Goal: Task Accomplishment & Management: Use online tool/utility

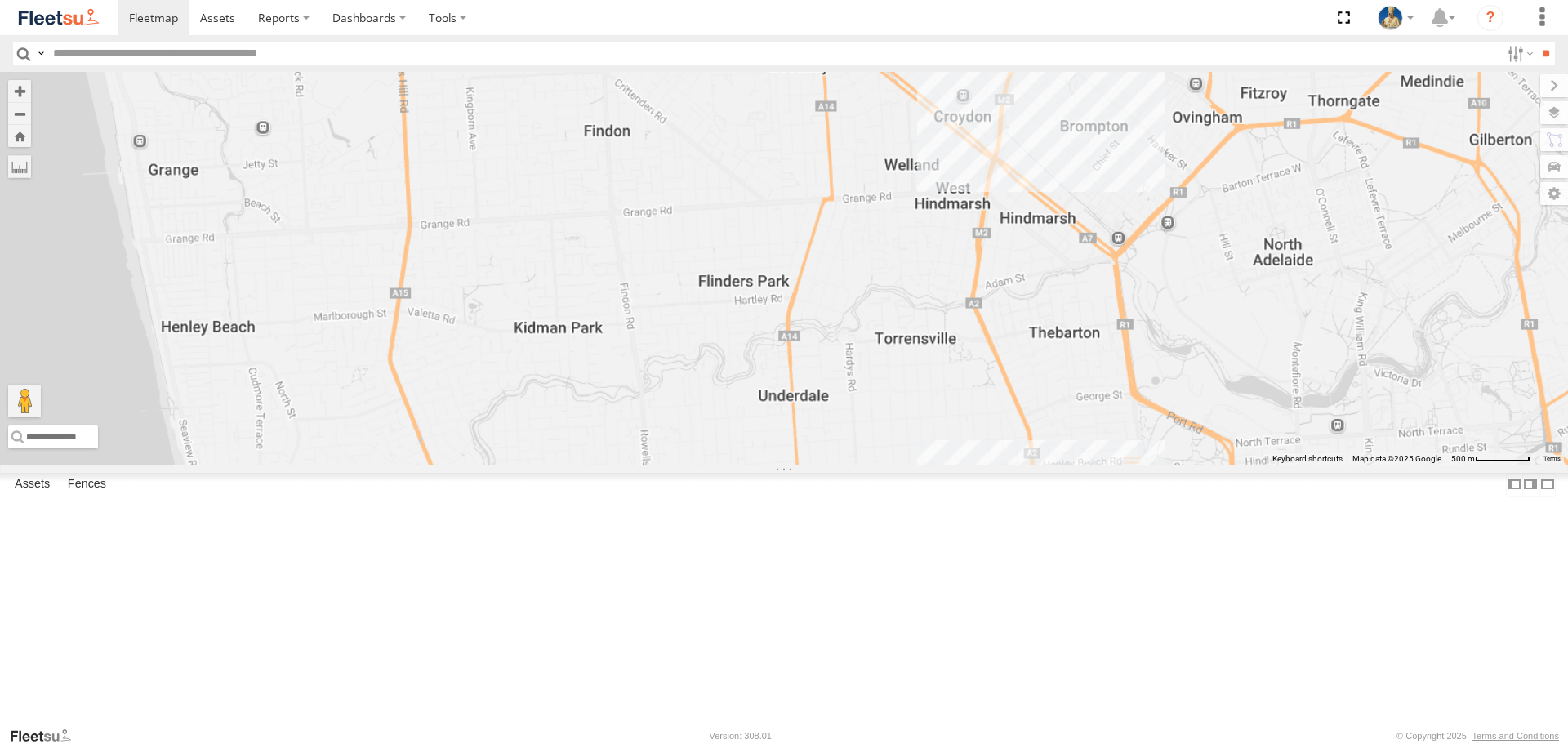
drag, startPoint x: 1303, startPoint y: 352, endPoint x: 973, endPoint y: 474, distance: 351.8
click at [1041, 464] on div at bounding box center [784, 267] width 1568 height 392
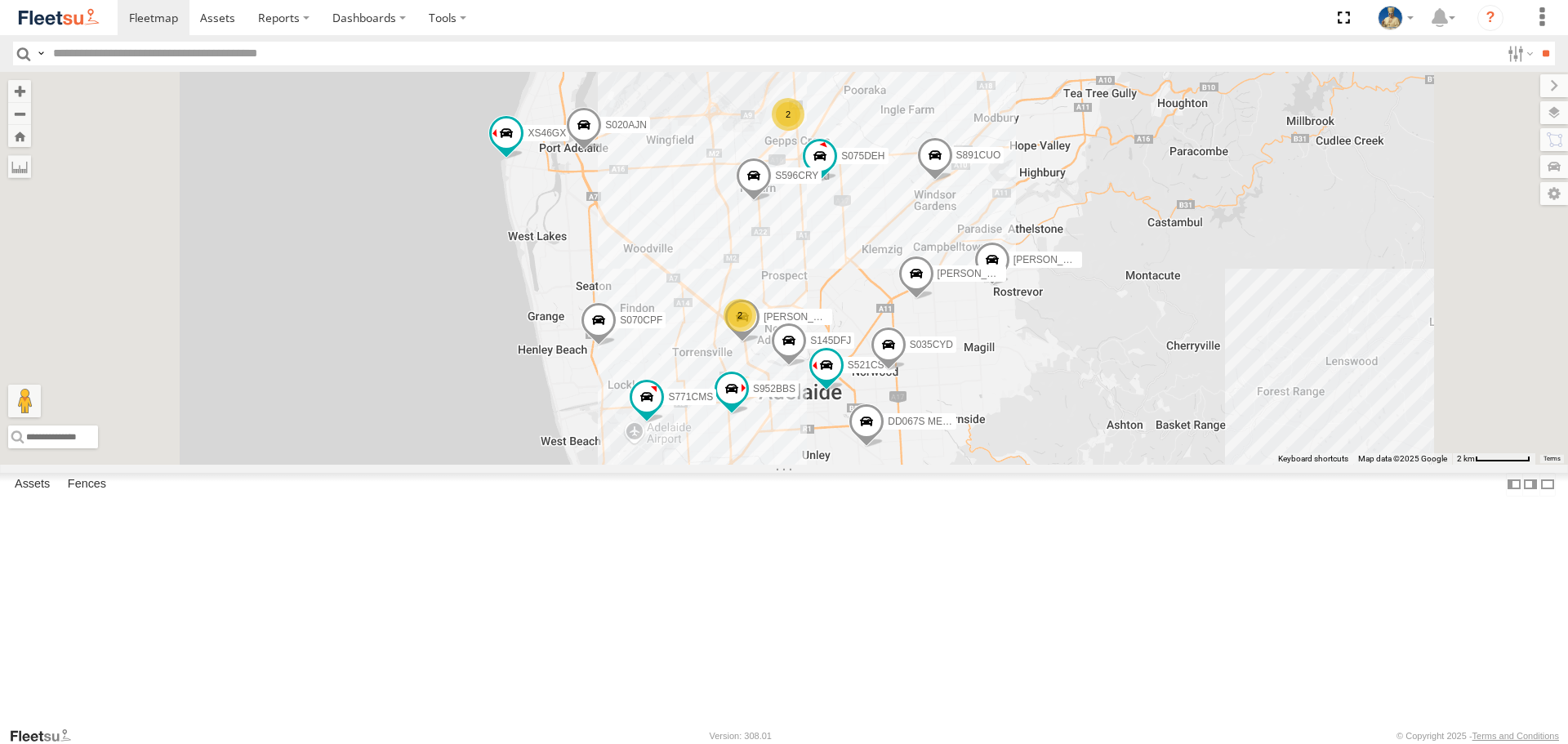
click at [804, 131] on div "2" at bounding box center [788, 114] width 32 height 32
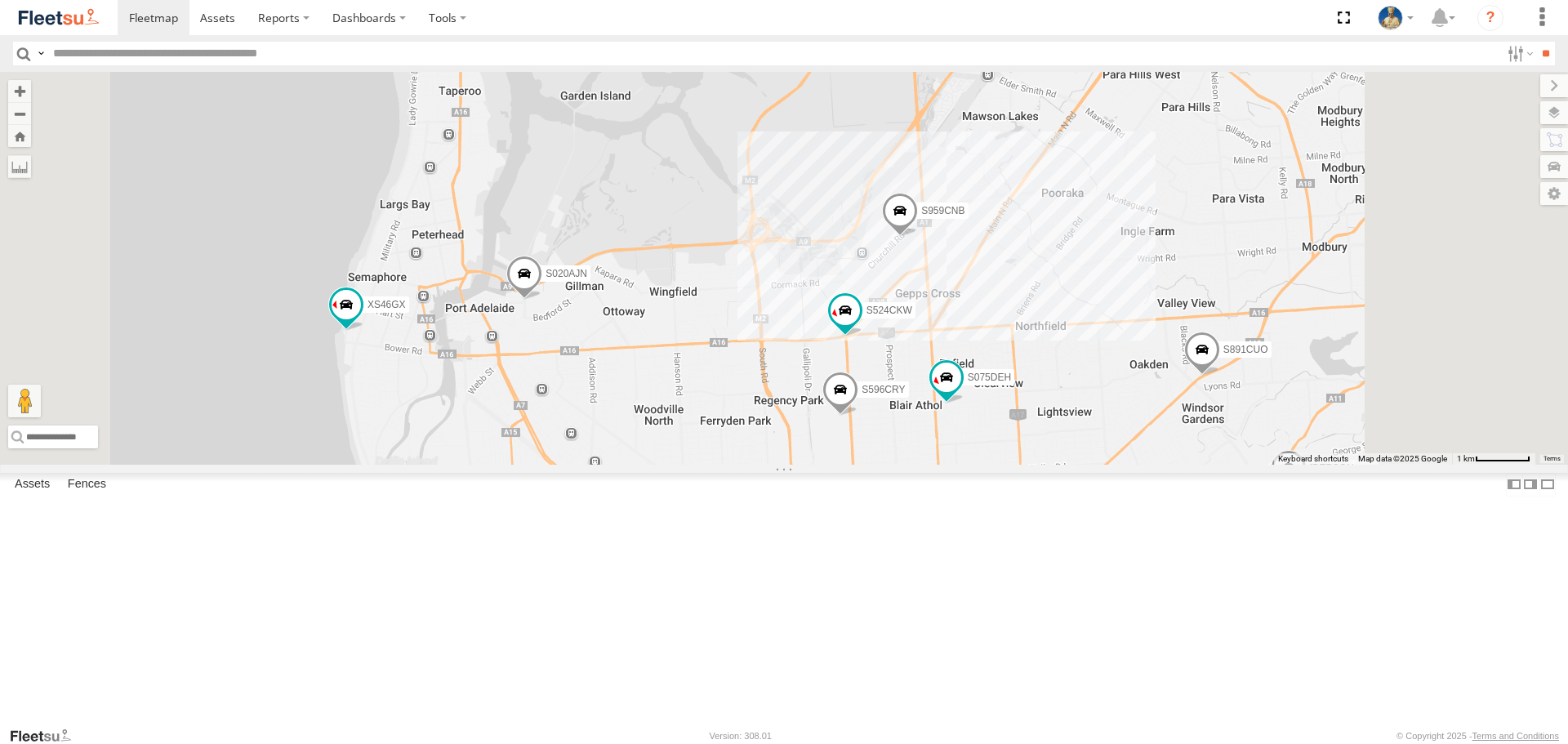
drag, startPoint x: 1269, startPoint y: 400, endPoint x: 1180, endPoint y: 521, distance: 150.2
click at [1182, 464] on div "S145DFJ S075DEH S952BBS S020AJN XS46GX S596CRY DD067S MERC S521CSO S070CPF S253…" at bounding box center [784, 267] width 1568 height 392
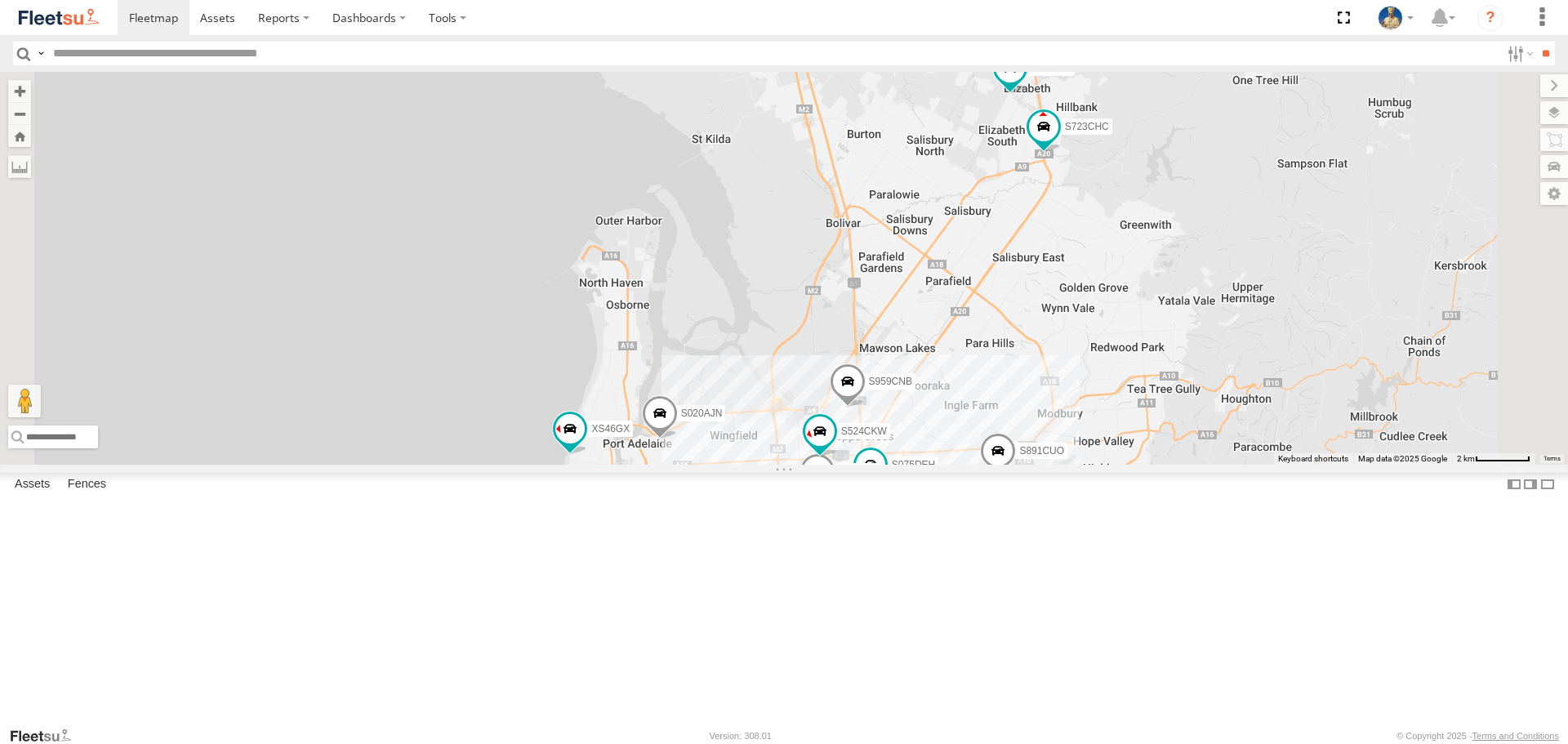
drag, startPoint x: 1419, startPoint y: 416, endPoint x: 1374, endPoint y: 440, distance: 51.0
click at [1378, 444] on div "S145DFJ S075DEH S952BBS S020AJN XS46GX S596CRY DD067S MERC S521CSO S070CPF S723…" at bounding box center [784, 267] width 1568 height 392
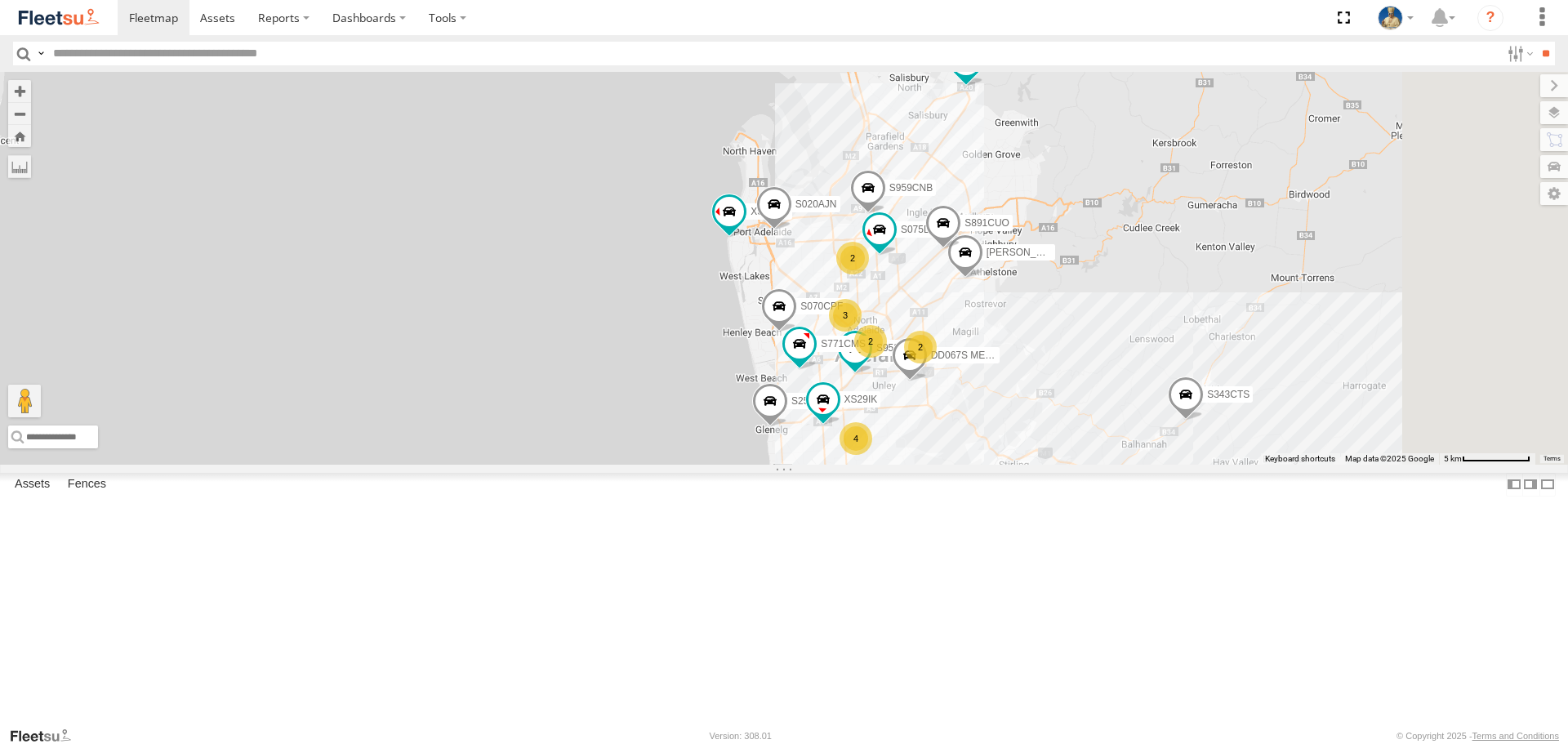
drag, startPoint x: 1450, startPoint y: 466, endPoint x: 1327, endPoint y: 333, distance: 181.2
click at [1327, 333] on div "S075DEH S952BBS S020AJN XS46GX DD067S MERC S070CPF S723CHC S253CZS S891CUO S771…" at bounding box center [784, 267] width 1568 height 392
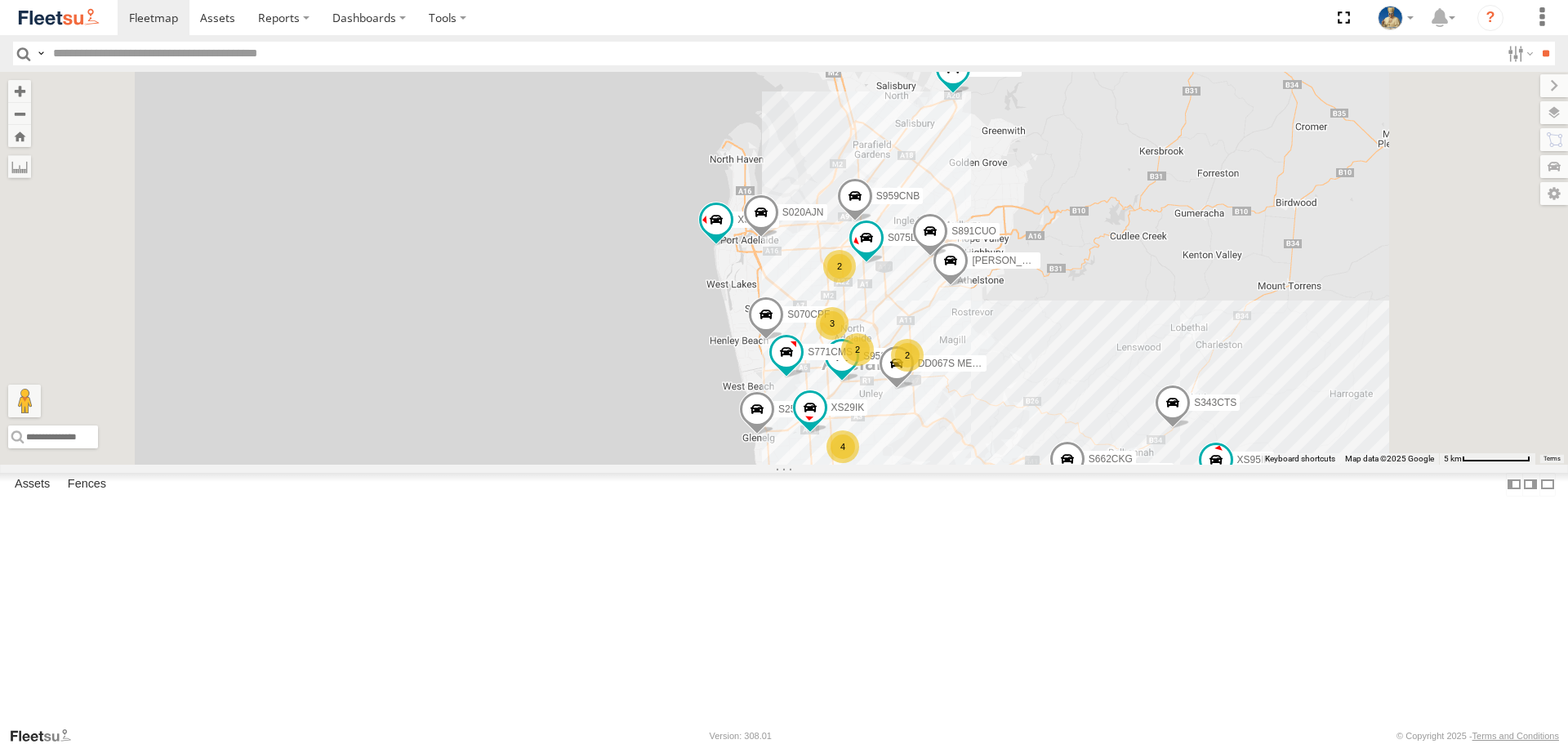
drag, startPoint x: 1327, startPoint y: 441, endPoint x: 1333, endPoint y: 404, distance: 37.5
click at [1333, 404] on div "S075DEH S952BBS S020AJN XS46GX DD067S MERC S070CPF S723CHC S253CZS S891CUO S771…" at bounding box center [784, 267] width 1568 height 392
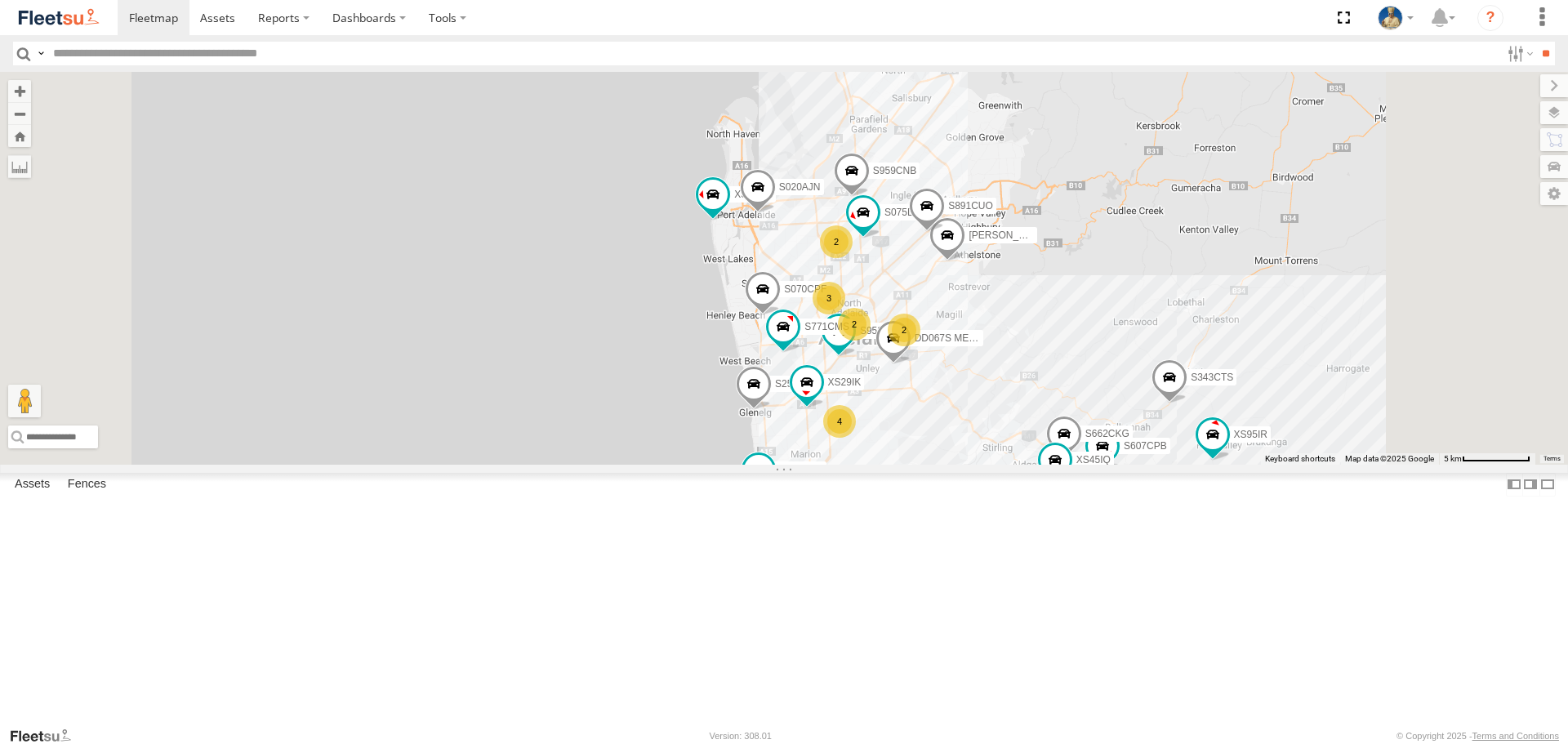
drag, startPoint x: 829, startPoint y: 438, endPoint x: 812, endPoint y: 459, distance: 27.0
click at [795, 464] on div "S075DEH S952BBS S020AJN XS46GX DD067S MERC S070CPF S723CHC S253CZS S891CUO S771…" at bounding box center [784, 267] width 1568 height 392
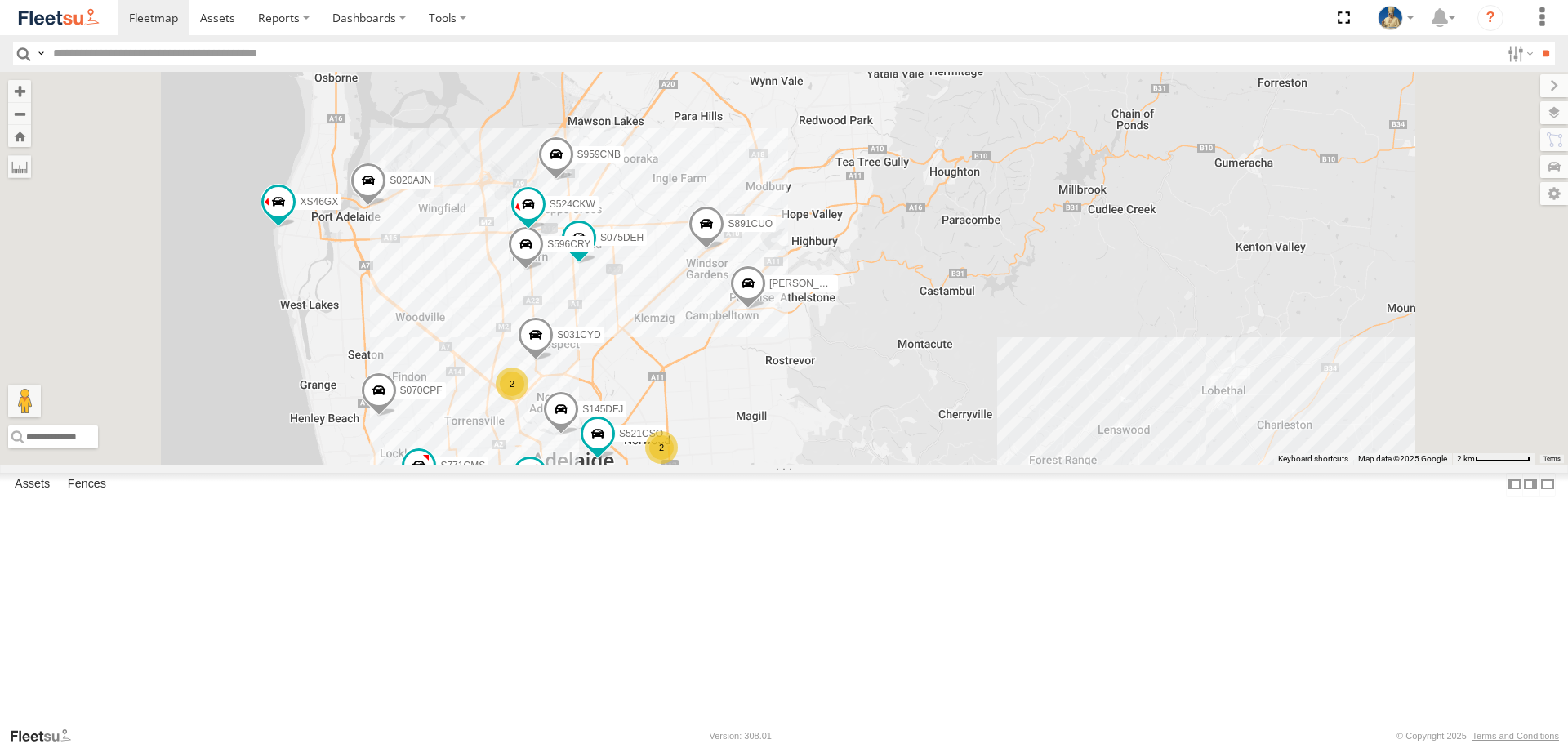
drag, startPoint x: 1320, startPoint y: 456, endPoint x: 1411, endPoint y: 351, distance: 138.9
click at [1411, 351] on div "S075DEH S952BBS S020AJN XS46GX DD067S MERC S070CPF S723CHC S253CZS S891CUO S771…" at bounding box center [784, 267] width 1568 height 392
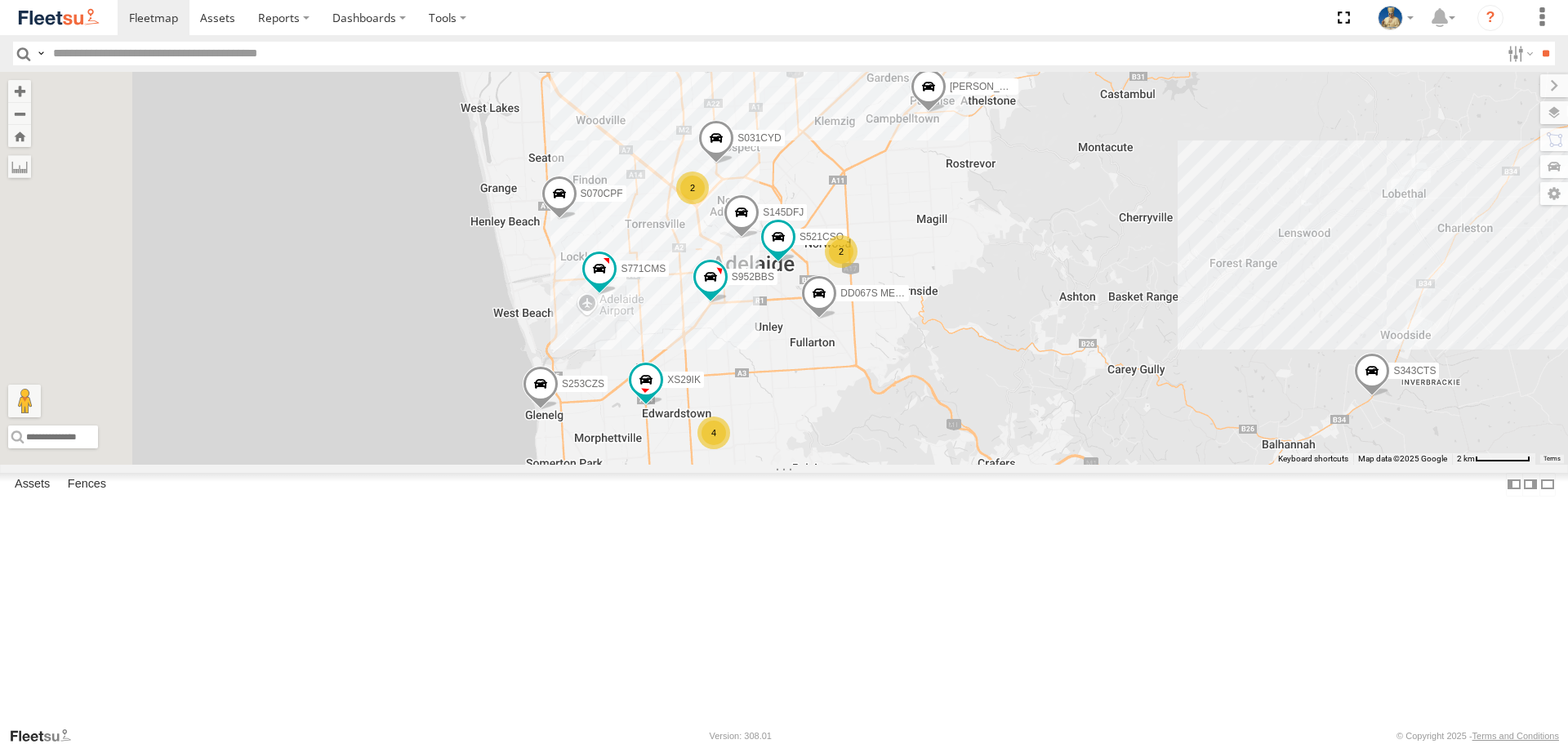
drag, startPoint x: 1442, startPoint y: 342, endPoint x: 1431, endPoint y: 350, distance: 13.6
click at [1431, 350] on div "S075DEH S952BBS S020AJN XS46GX DD067S MERC S070CPF S723CHC S253CZS S891CUO S771…" at bounding box center [784, 267] width 1568 height 392
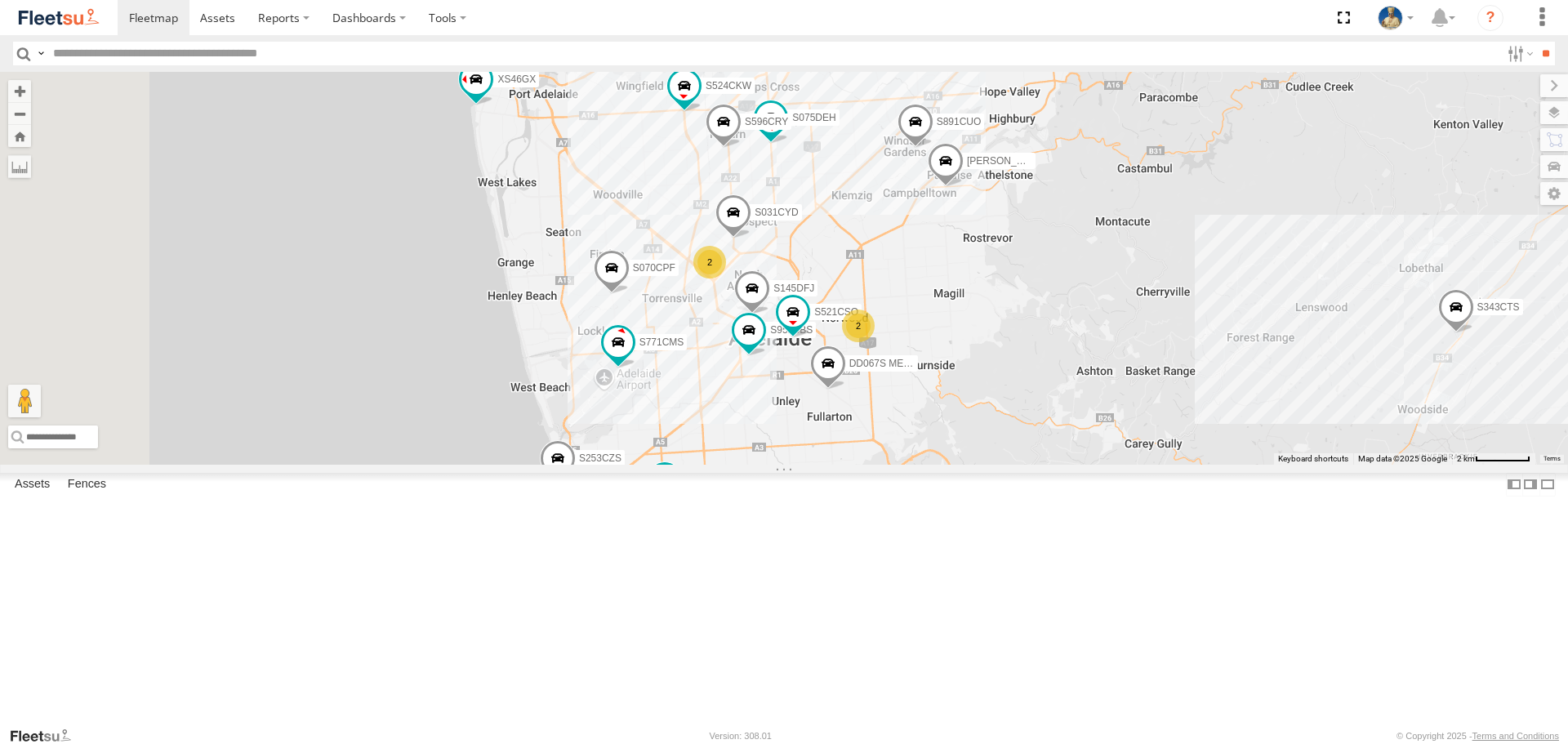
drag, startPoint x: 1174, startPoint y: 429, endPoint x: 1197, endPoint y: 479, distance: 55.0
click at [1197, 464] on div "S145DFJ S075DEH S343CTS S952BBS S020AJN XS46GX S596CRY S959CNB DD067S MERC S521…" at bounding box center [784, 267] width 1568 height 392
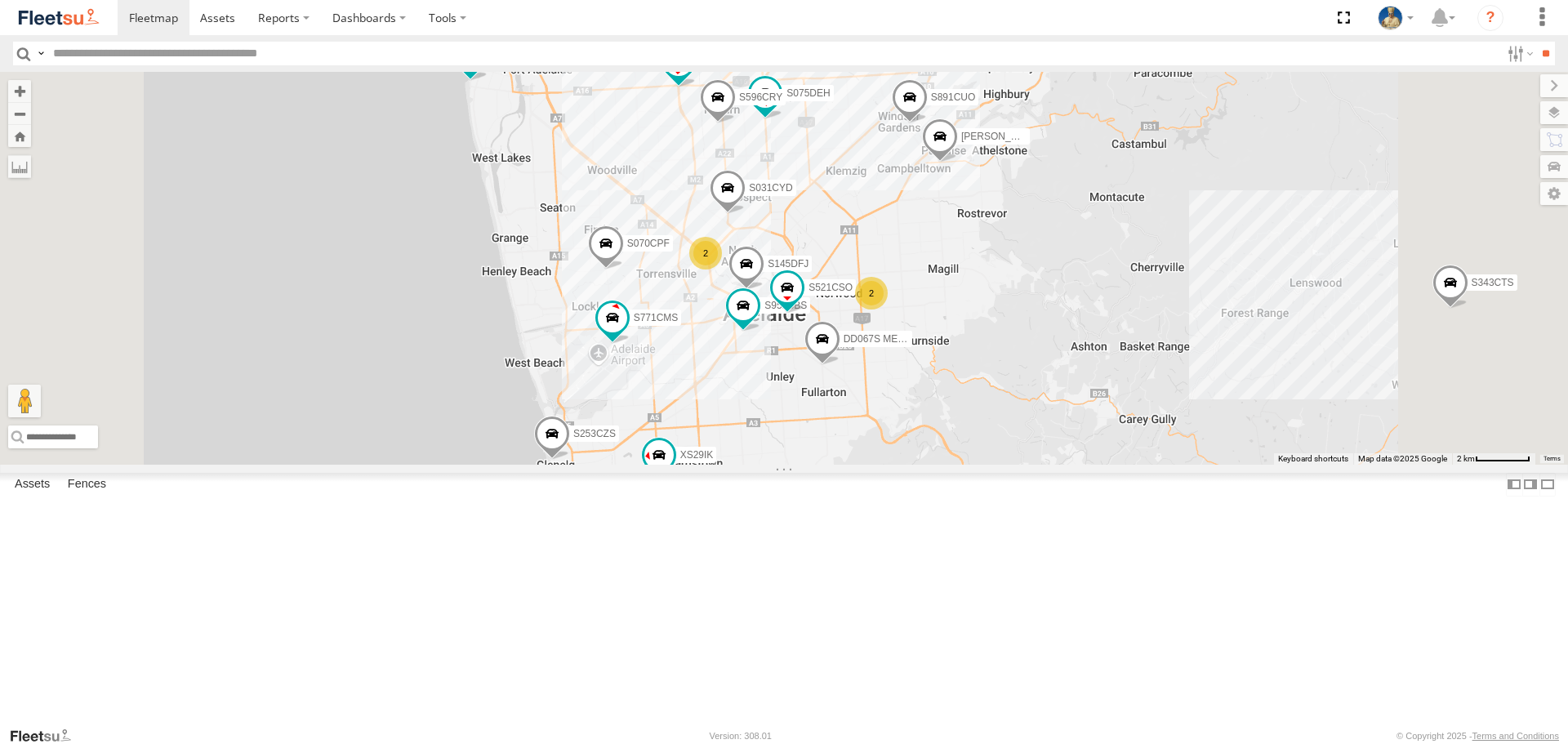
drag, startPoint x: 1282, startPoint y: 292, endPoint x: 1288, endPoint y: 347, distance: 55.3
click at [1287, 347] on div "S145DFJ S075DEH S343CTS S952BBS S020AJN XS46GX S596CRY S959CNB DD067S MERC S521…" at bounding box center [784, 267] width 1568 height 392
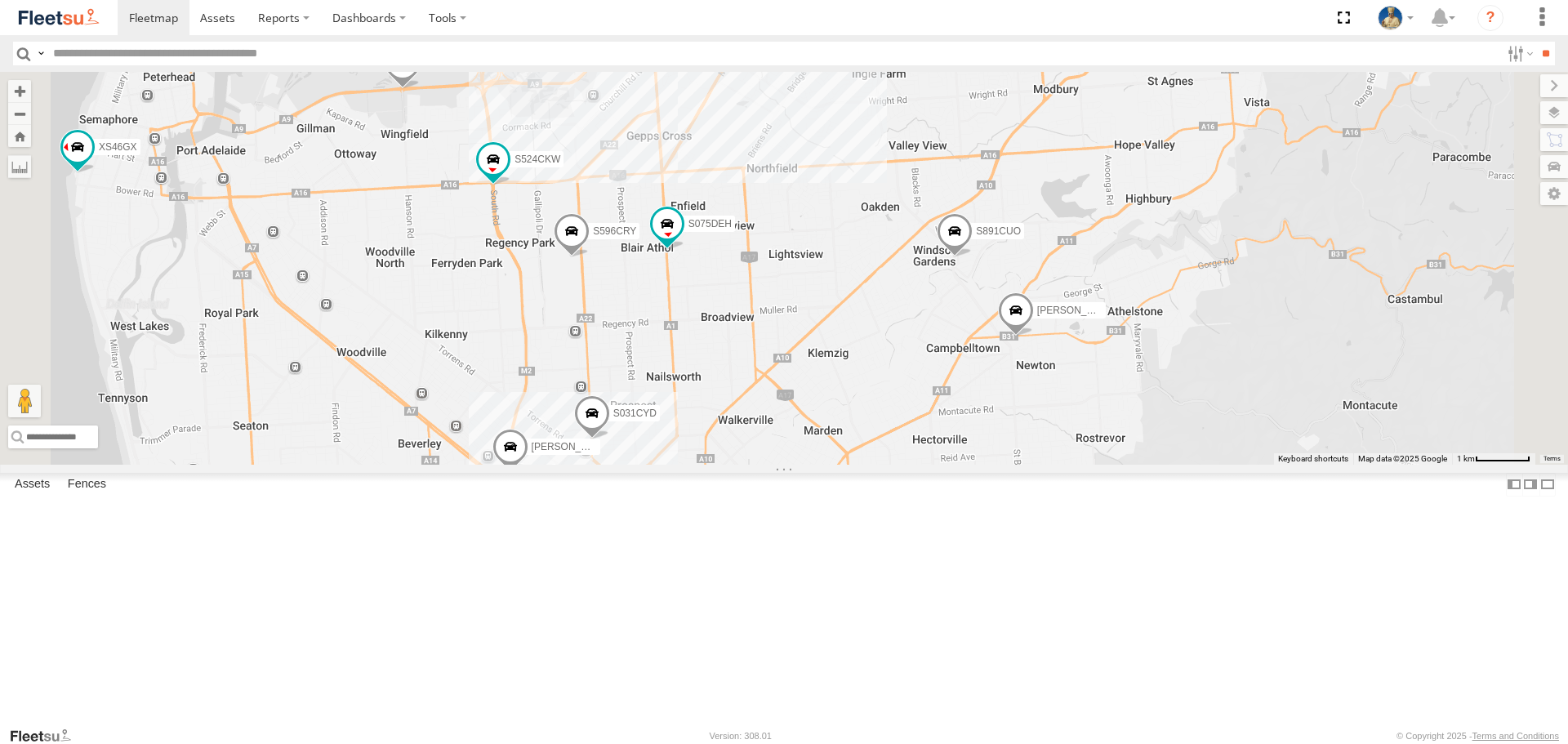
drag, startPoint x: 1016, startPoint y: 490, endPoint x: 1034, endPoint y: 466, distance: 30.0
click at [1034, 464] on div "S145DFJ S075DEH S343CTS S952BBS S020AJN XS46GX S596CRY S959CNB DD067S MERC S521…" at bounding box center [784, 267] width 1568 height 392
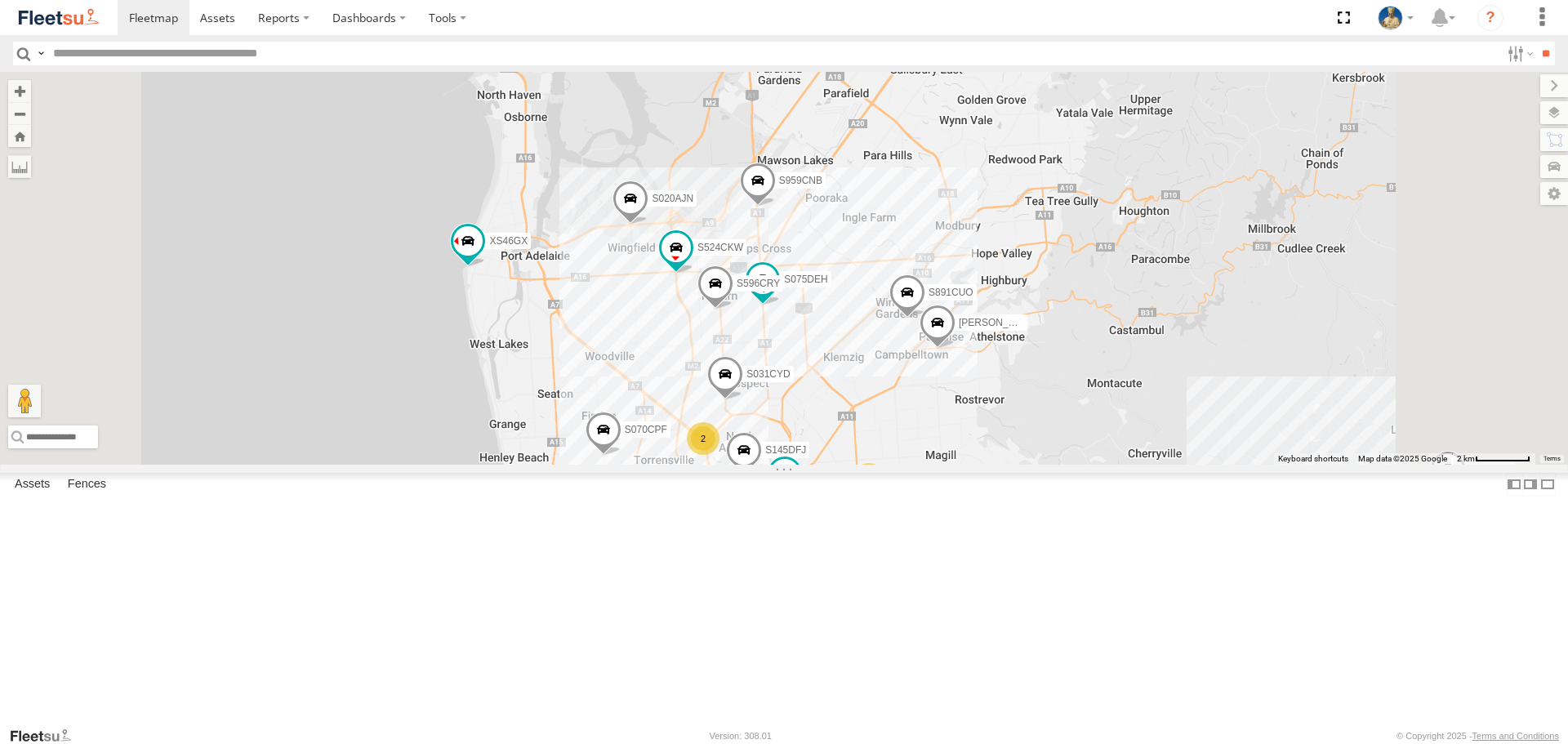
drag, startPoint x: 1211, startPoint y: 315, endPoint x: 1217, endPoint y: 341, distance: 26.7
click at [1217, 341] on div "S145DFJ S075DEH S343CTS S952BBS S020AJN XS46GX S596CRY S959CNB DD067S MERC S521…" at bounding box center [784, 267] width 1568 height 392
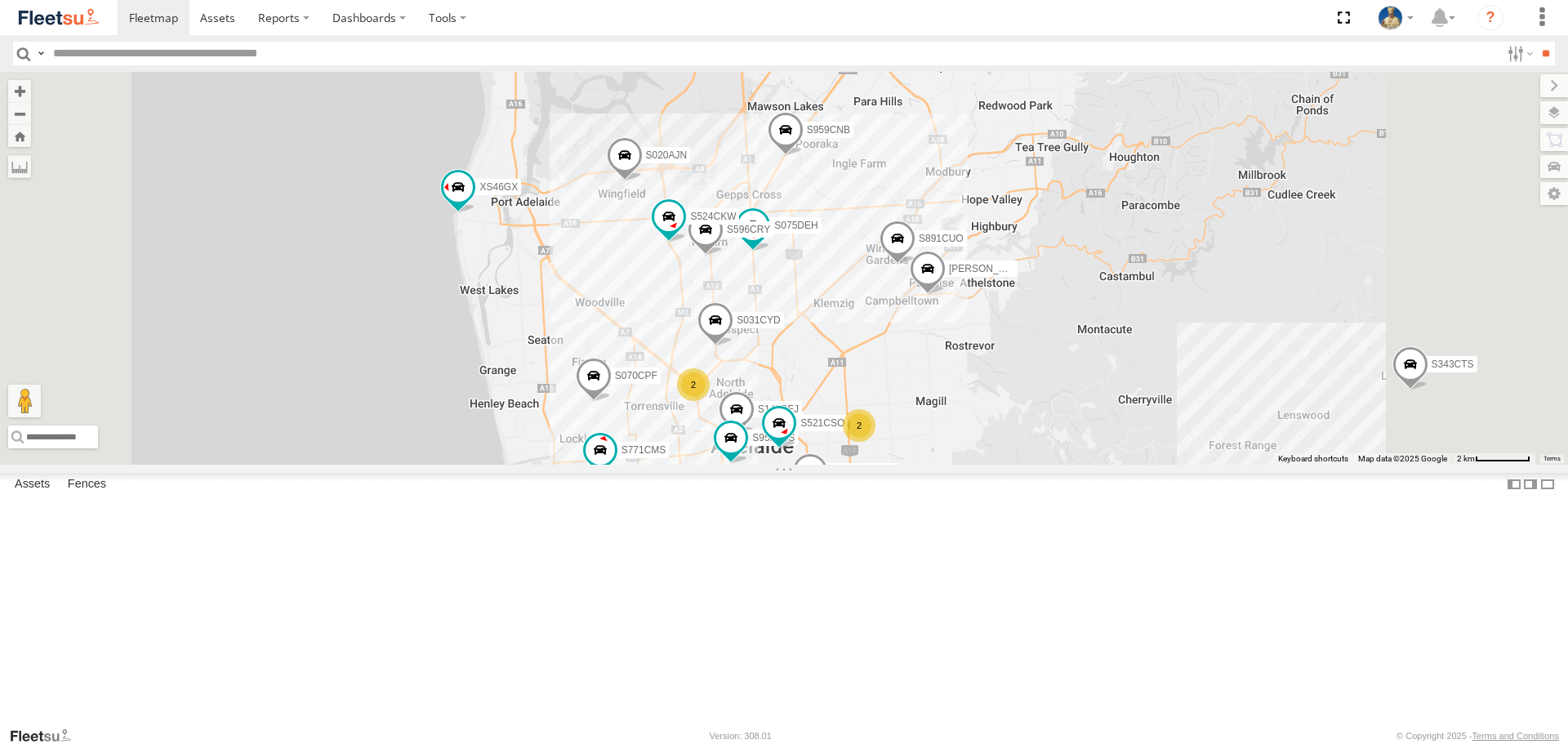
drag, startPoint x: 1187, startPoint y: 570, endPoint x: 1175, endPoint y: 506, distance: 65.1
click at [1175, 464] on div "S145DFJ S075DEH S343CTS S952BBS S020AJN XS46GX S596CRY S959CNB DD067S MERC S521…" at bounding box center [784, 267] width 1568 height 392
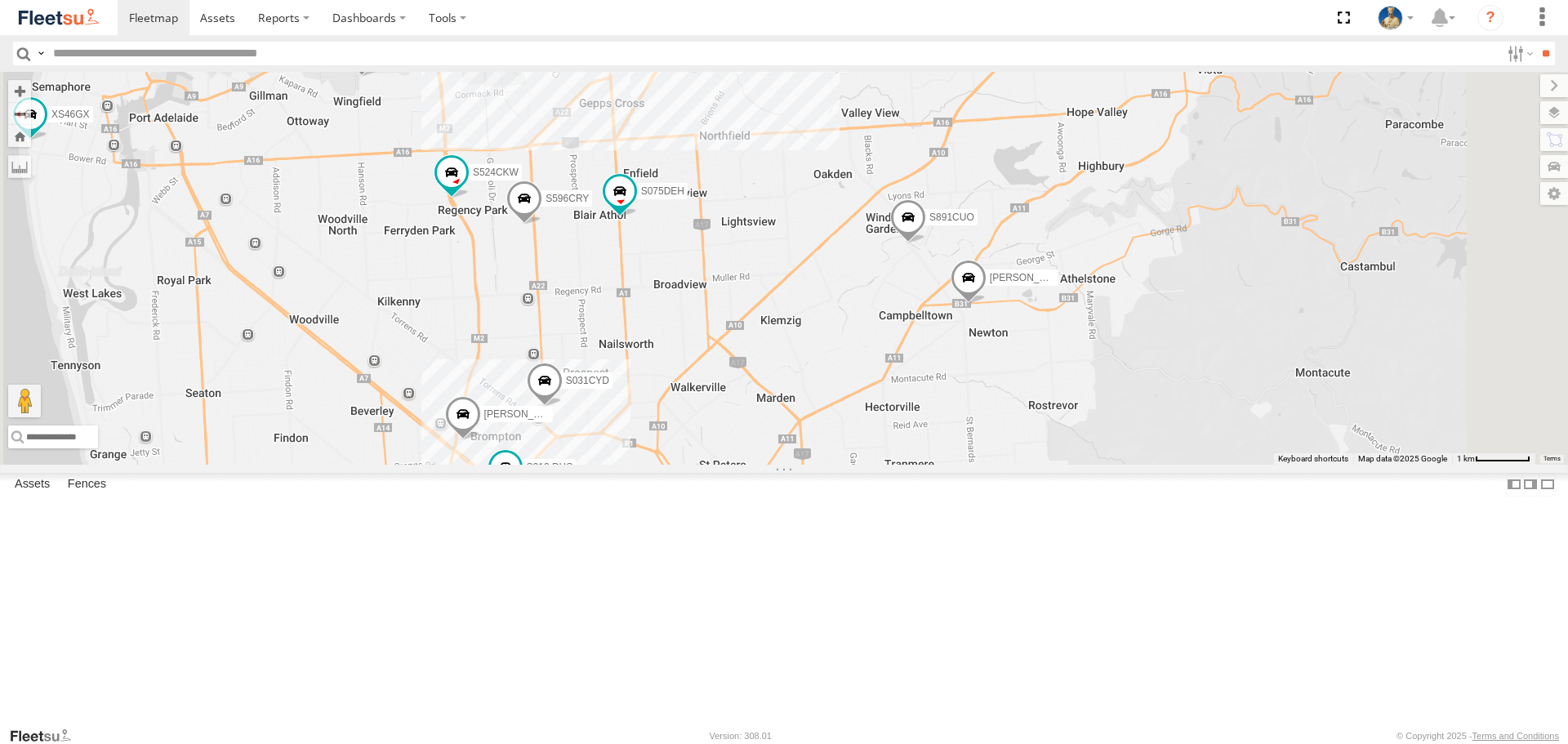
drag, startPoint x: 1242, startPoint y: 464, endPoint x: 1263, endPoint y: 511, distance: 51.5
click at [1263, 464] on div "S145DFJ S075DEH S343CTS S952BBS S020AJN XS46GX S596CRY S959CNB DD067S MERC S521…" at bounding box center [784, 267] width 1568 height 392
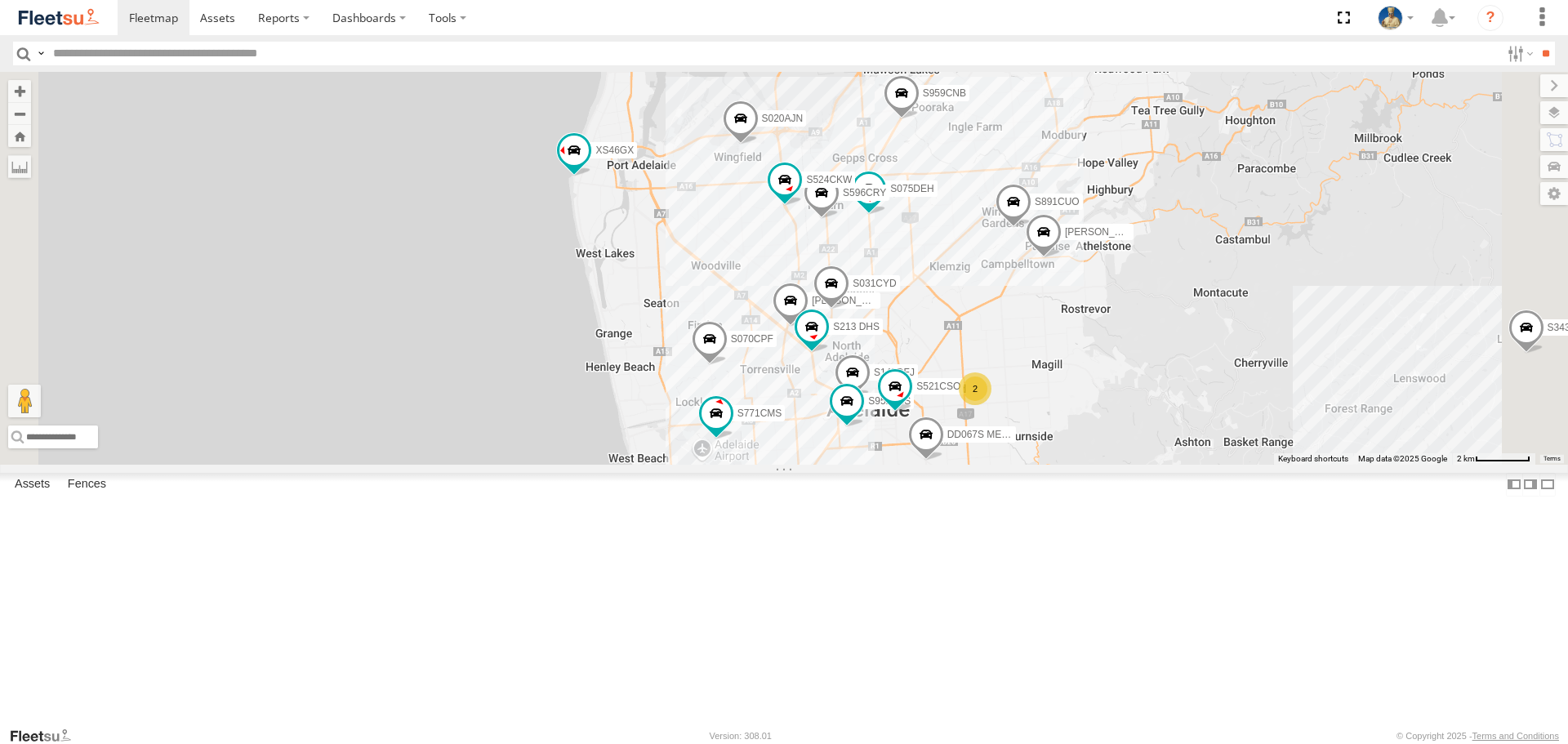
drag, startPoint x: 1390, startPoint y: 257, endPoint x: 1405, endPoint y: 308, distance: 53.2
click at [1405, 305] on div "S145DFJ S075DEH S343CTS S952BBS S020AJN XS46GX S596CRY S959CNB DD067S MERC S521…" at bounding box center [784, 267] width 1568 height 392
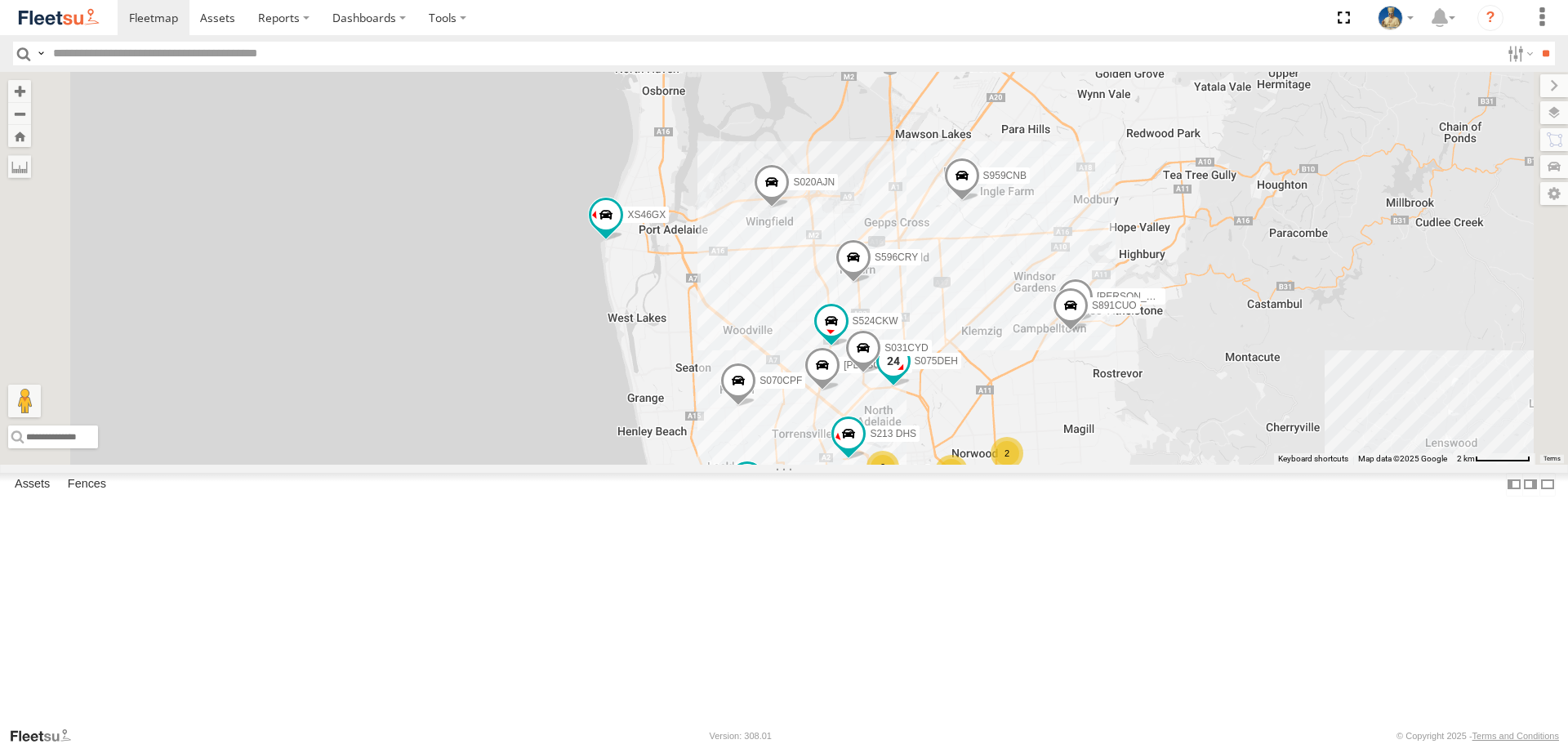
drag, startPoint x: 1164, startPoint y: 485, endPoint x: 1161, endPoint y: 456, distance: 29.2
click at [961, 370] on label "S075DEH" at bounding box center [932, 362] width 60 height 17
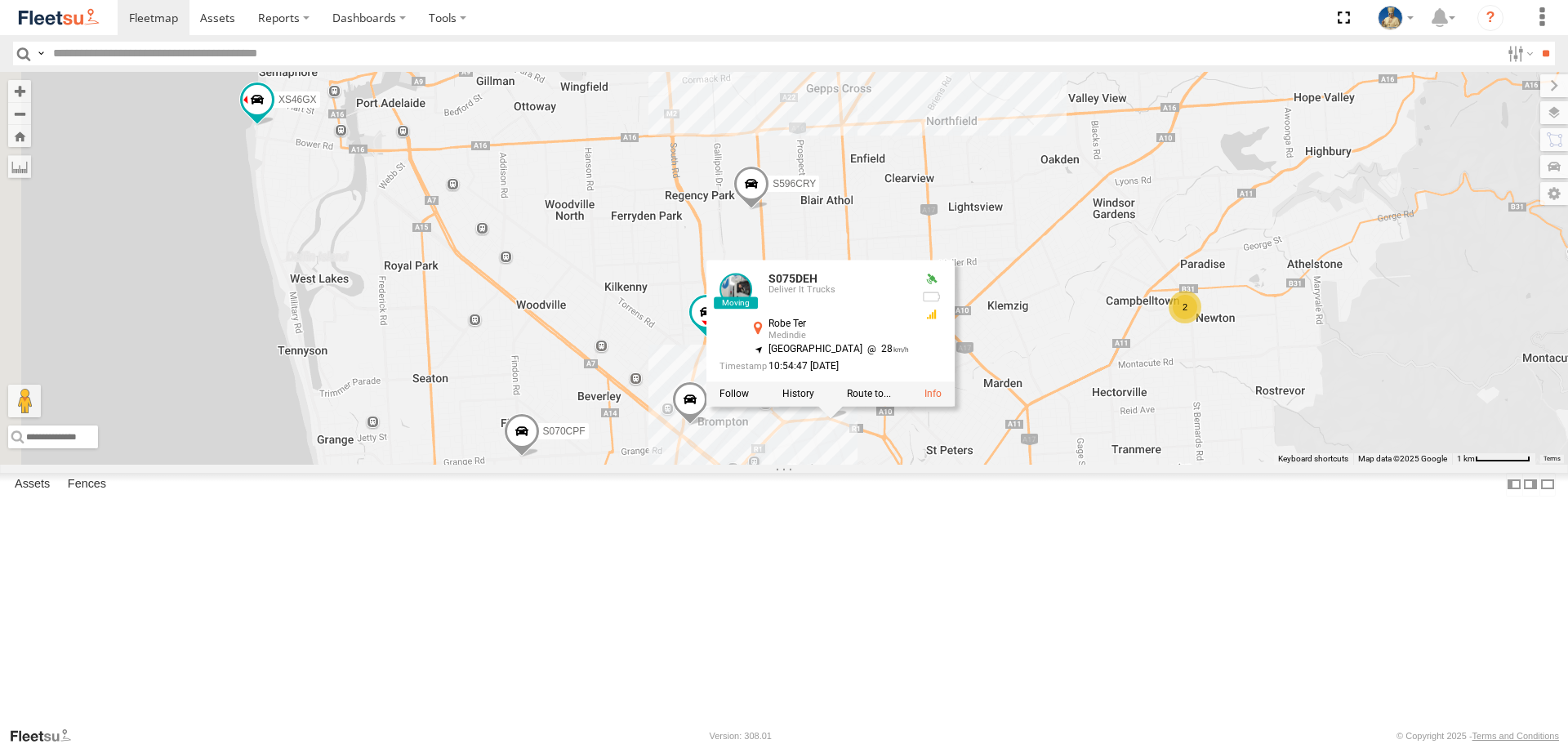
drag, startPoint x: 1262, startPoint y: 571, endPoint x: 1268, endPoint y: 559, distance: 13.4
click at [1268, 464] on div "S075DEH S020AJN XS46GX S596CRY S959CNB S070CPF S213 DHS S771CMS S524CKW S031CYD…" at bounding box center [784, 267] width 1568 height 392
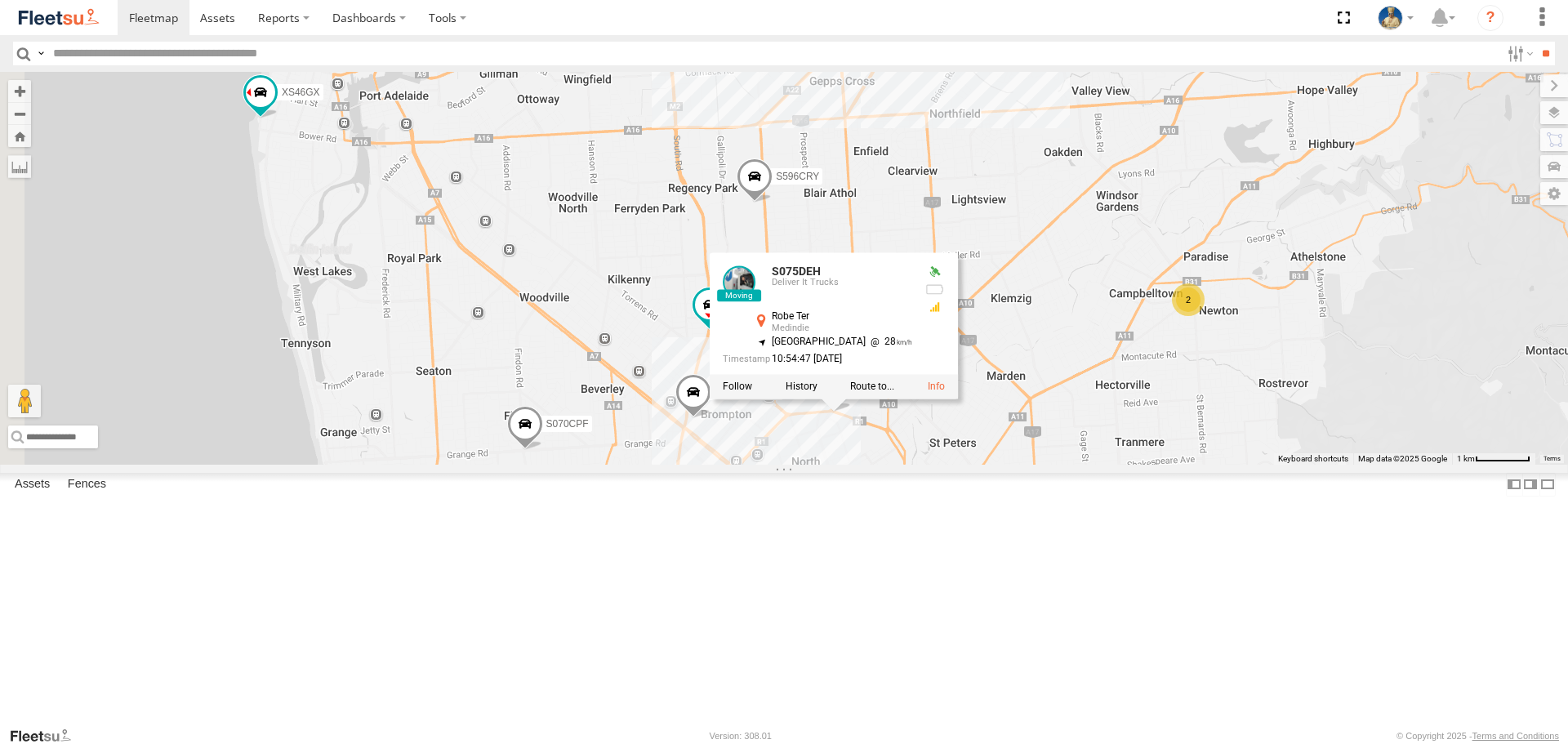
click at [1268, 464] on div "S075DEH S020AJN XS46GX S596CRY S959CNB S070CPF S213 DHS S771CMS S524CKW S031CYD…" at bounding box center [784, 267] width 1568 height 392
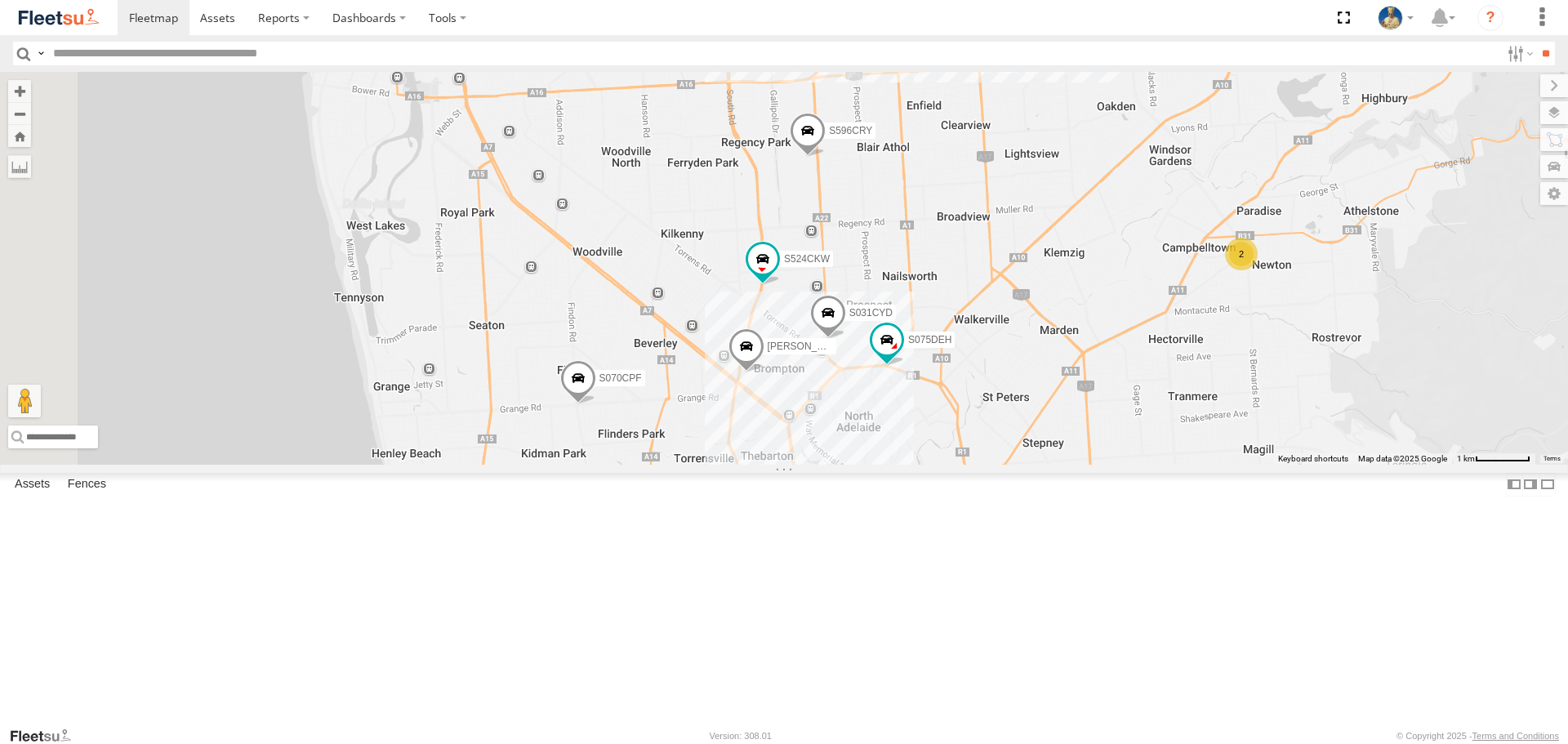
drag, startPoint x: 1235, startPoint y: 473, endPoint x: 1293, endPoint y: 423, distance: 76.6
click at [1293, 423] on div "S075DEH S020AJN XS46GX S596CRY S959CNB S070CPF S213 DHS S771CMS S524CKW S031CYD…" at bounding box center [784, 267] width 1568 height 392
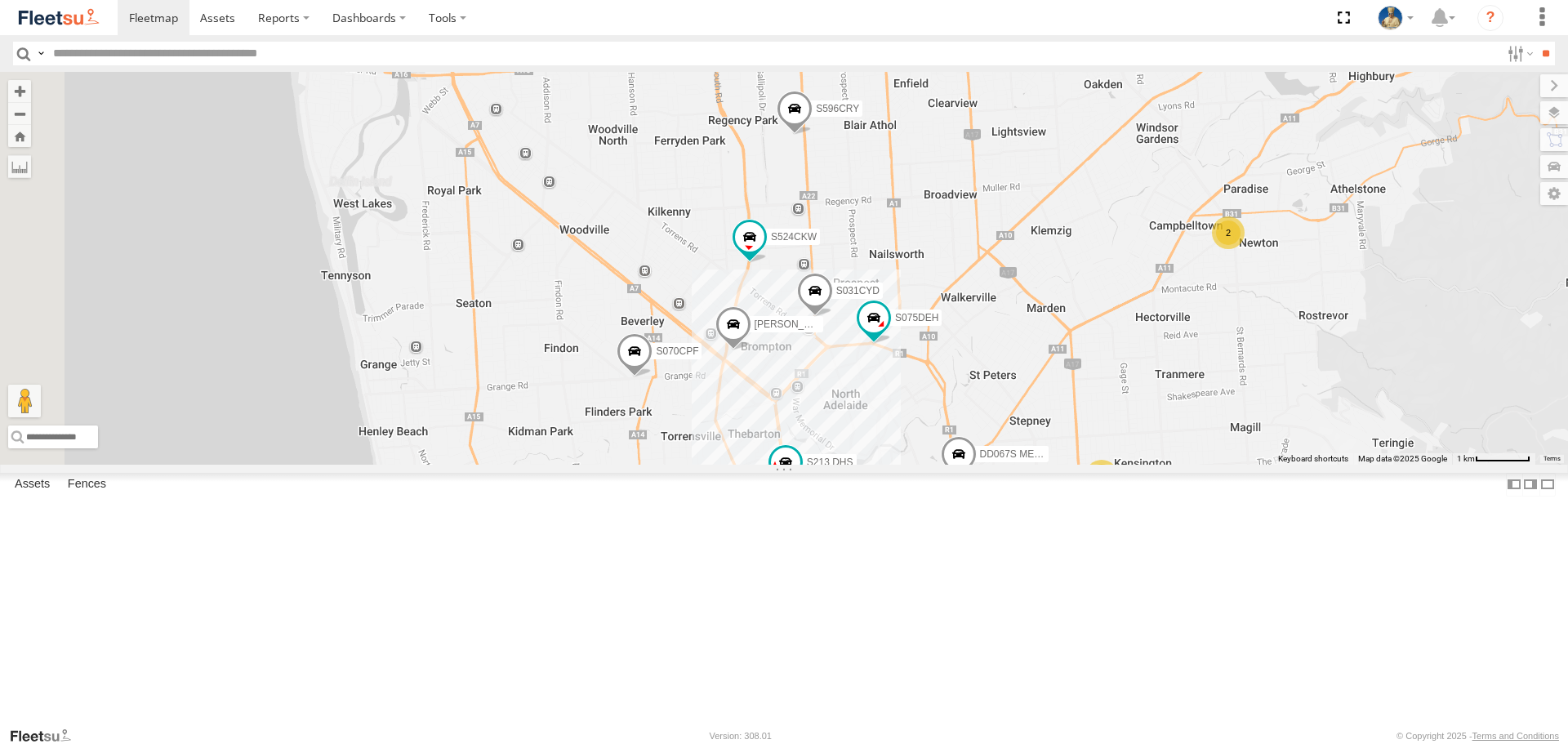
drag, startPoint x: 1260, startPoint y: 486, endPoint x: 1241, endPoint y: 463, distance: 29.8
click at [1241, 463] on div "S075DEH S020AJN XS46GX S596CRY S959CNB S070CPF S213 DHS S771CMS S524CKW S031CYD…" at bounding box center [784, 267] width 1568 height 392
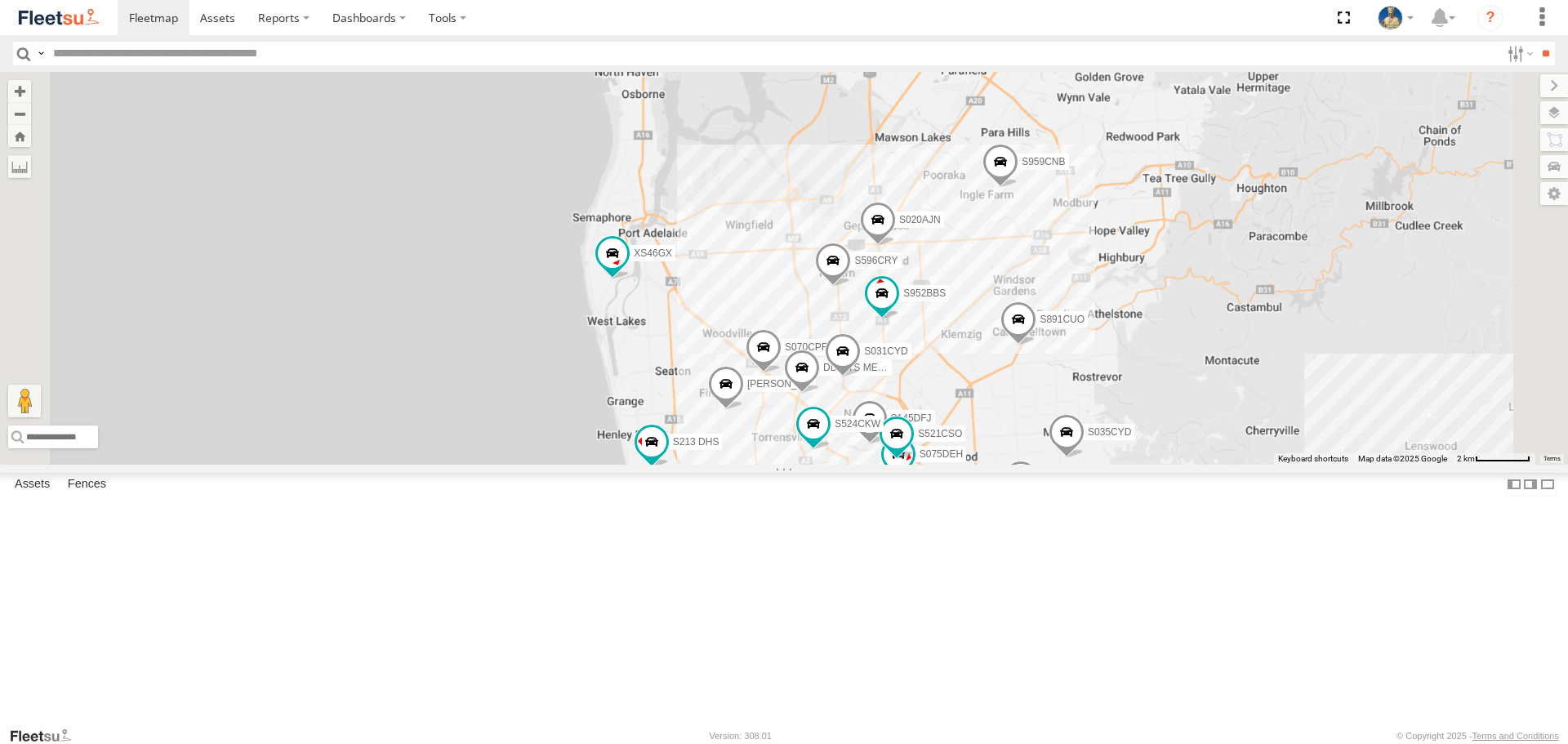
drag, startPoint x: 1272, startPoint y: 250, endPoint x: 1243, endPoint y: 381, distance: 134.2
click at [1243, 381] on div "S145DFJ S075DEH S952BBS S020AJN XS46GX S596CRY S959CNB DD067S MERC S521CSO S070…" at bounding box center [784, 267] width 1568 height 392
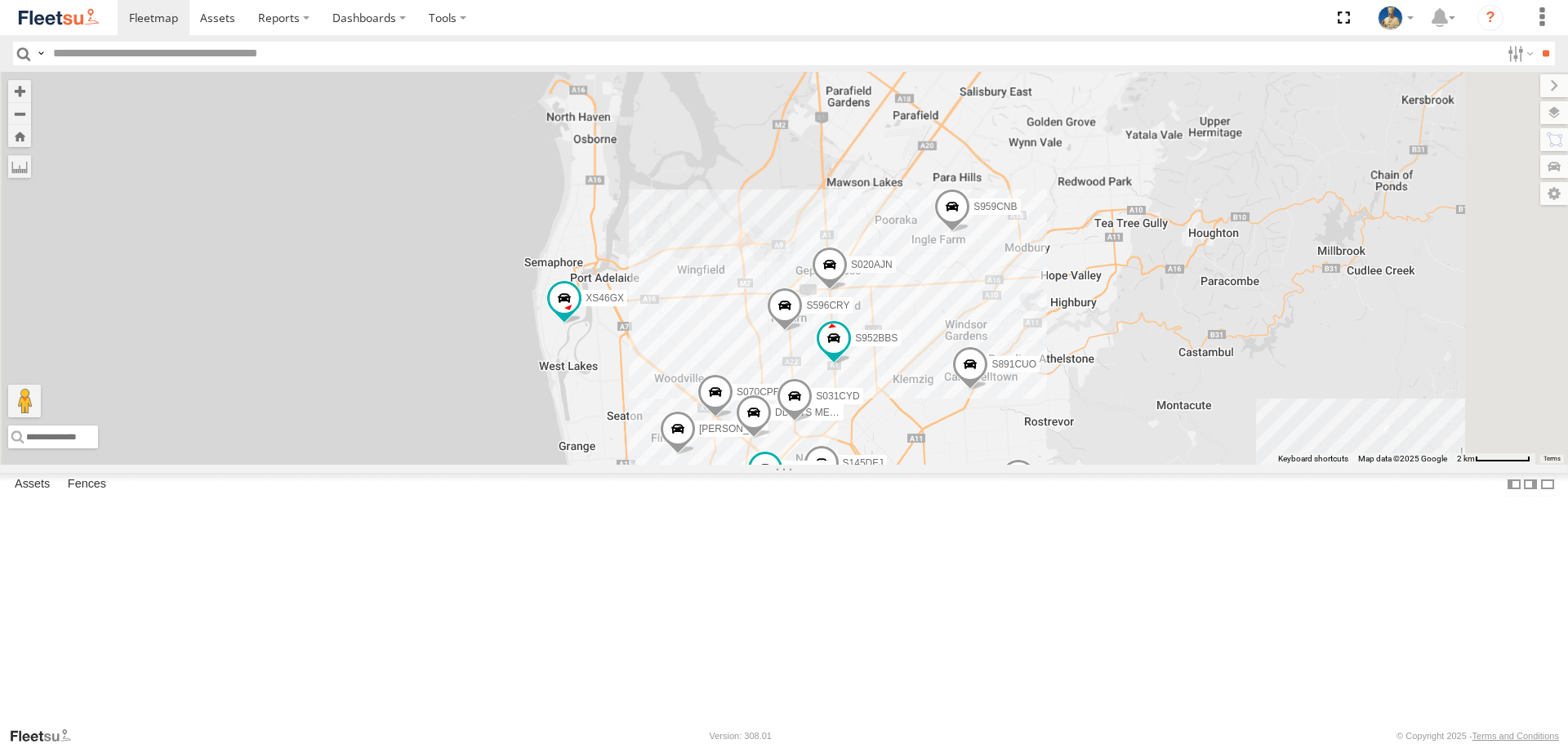
drag, startPoint x: 1288, startPoint y: 328, endPoint x: 1300, endPoint y: 189, distance: 139.5
click at [1300, 189] on div "S145DFJ S952BBS S020AJN XS46GX S596CRY S959CNB DD067S MERC S070CPF S891CUO S213…" at bounding box center [784, 267] width 1568 height 392
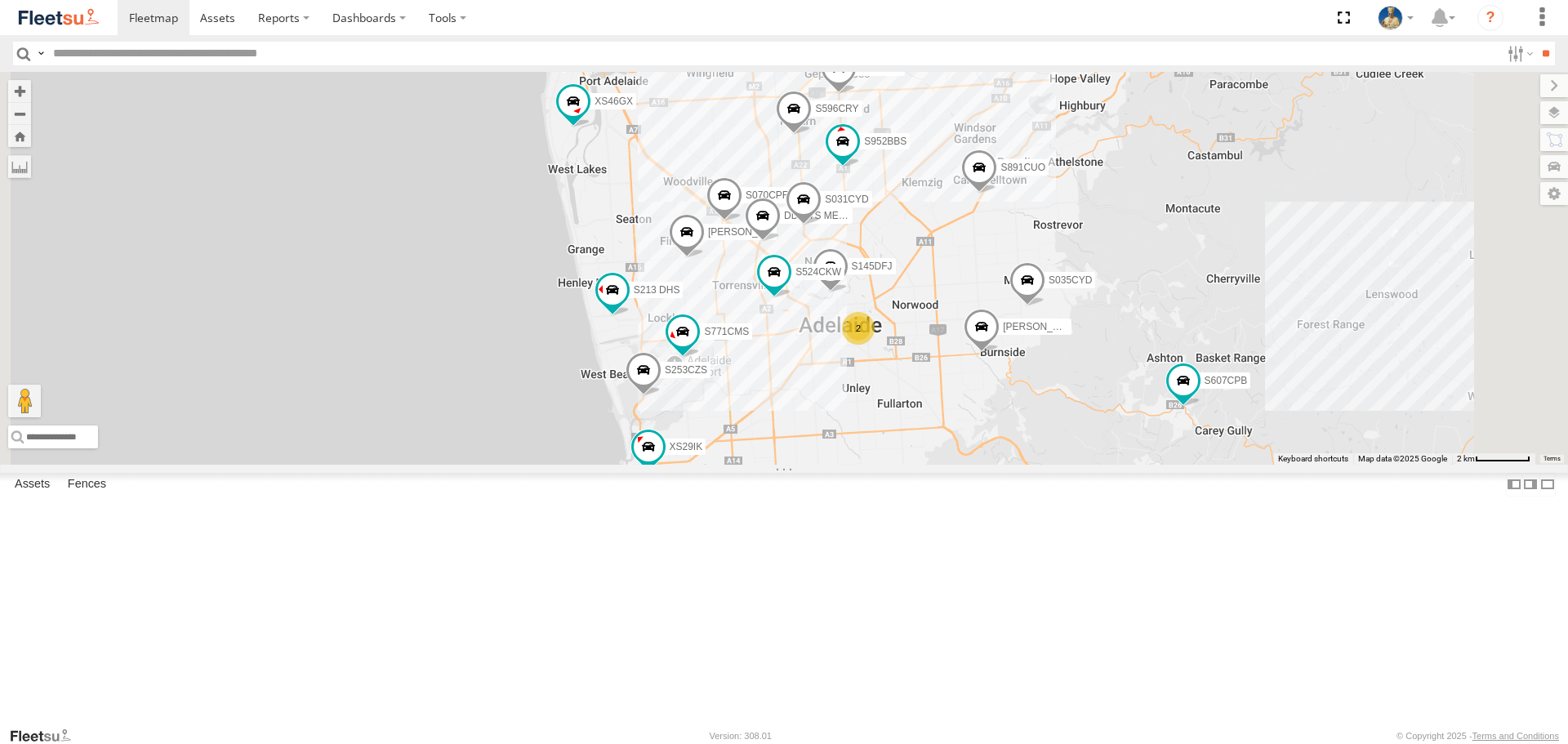
click at [0, 0] on div "S253CZS" at bounding box center [0, 0] width 0 height 0
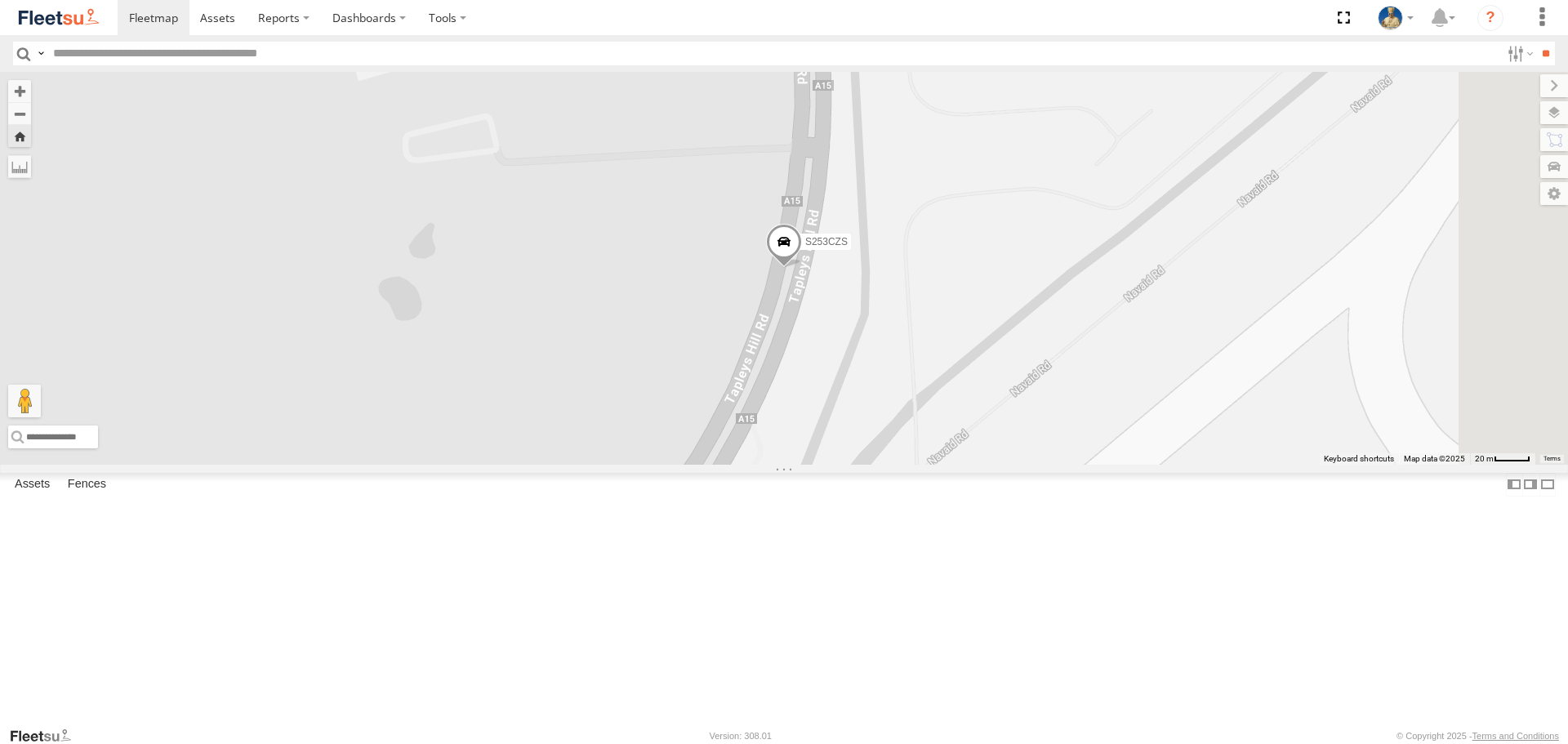
click at [802, 268] on span at bounding box center [784, 246] width 36 height 44
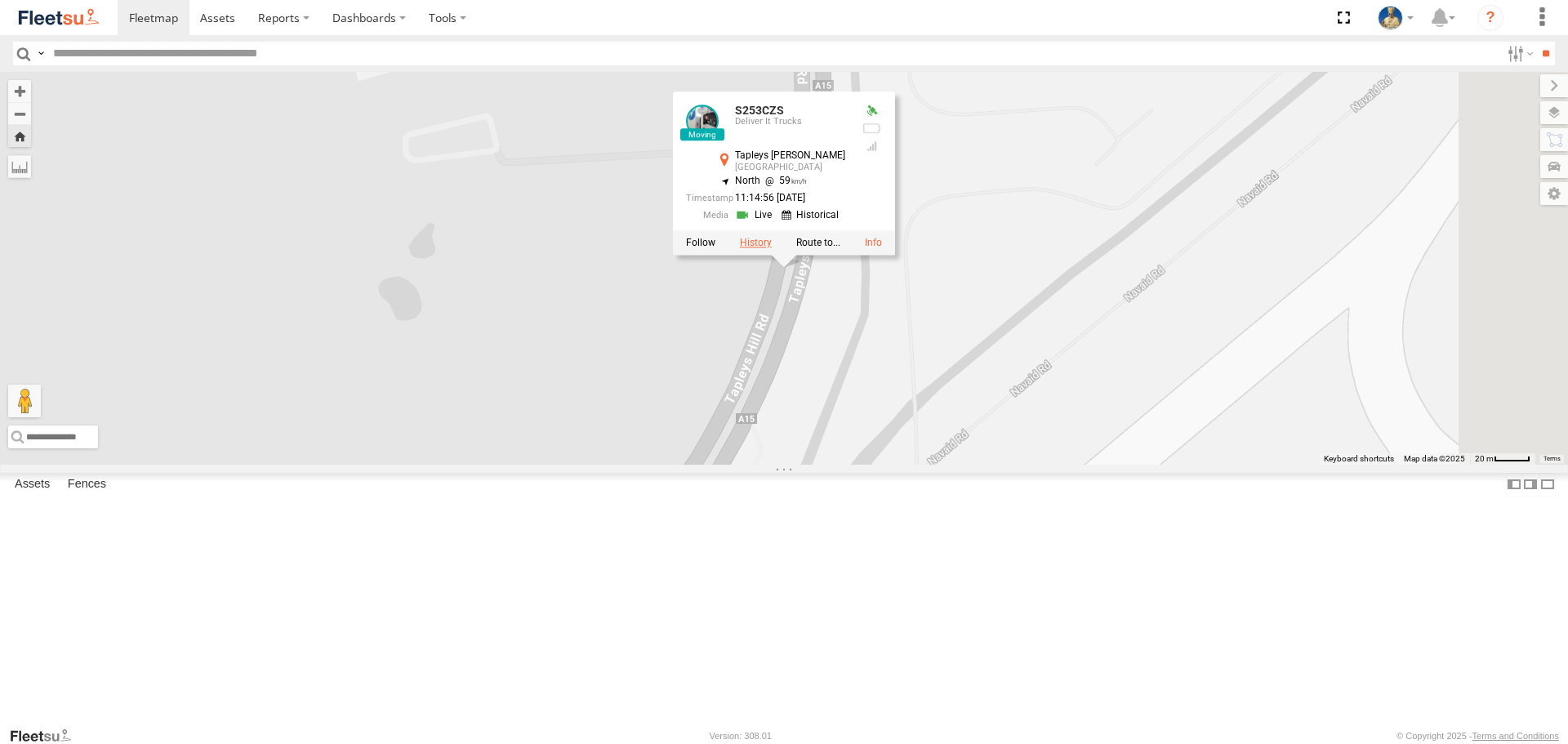
click at [772, 249] on label at bounding box center [755, 243] width 32 height 12
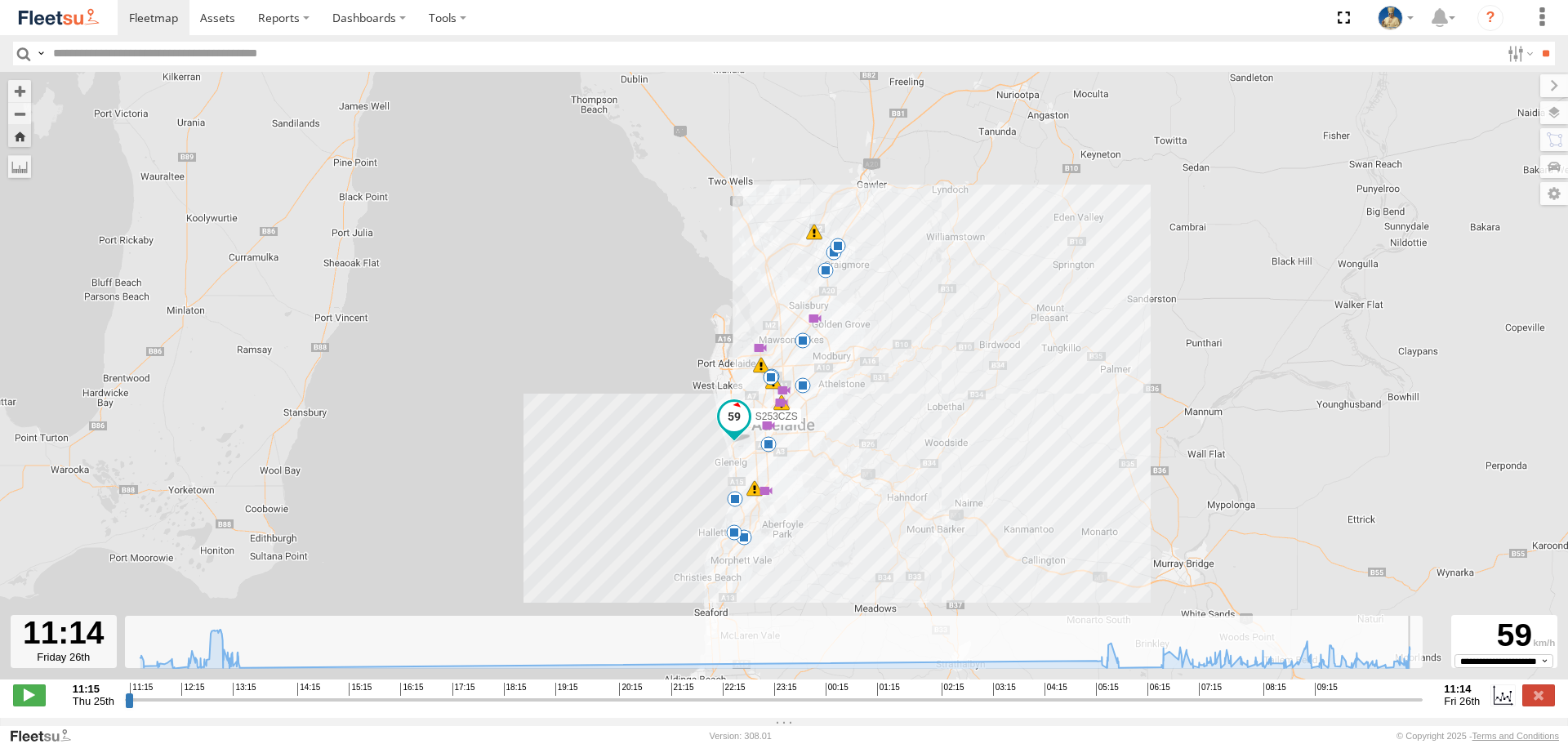
drag, startPoint x: 130, startPoint y: 713, endPoint x: 1478, endPoint y: 732, distance: 1348.1
type input "**********"
click at [1423, 707] on input "range" at bounding box center [774, 700] width 1298 height 16
click at [69, 9] on img at bounding box center [59, 17] width 85 height 22
